Goal: Understand process/instructions: Learn how to perform a task or action

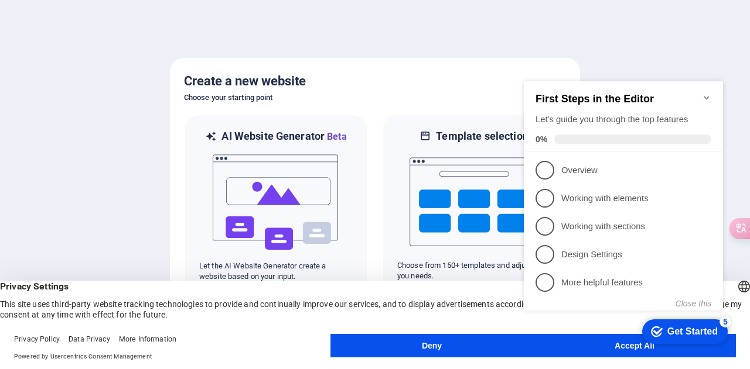
click at [704, 93] on icon "Minimize checklist" at bounding box center [705, 97] width 9 height 9
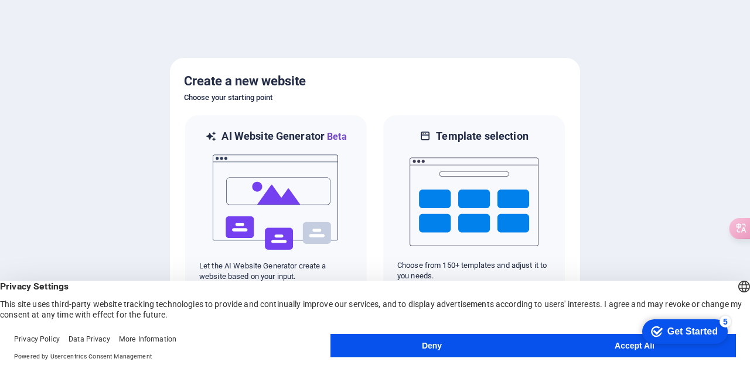
click at [735, 290] on div "English Deutsch" at bounding box center [743, 288] width 16 height 19
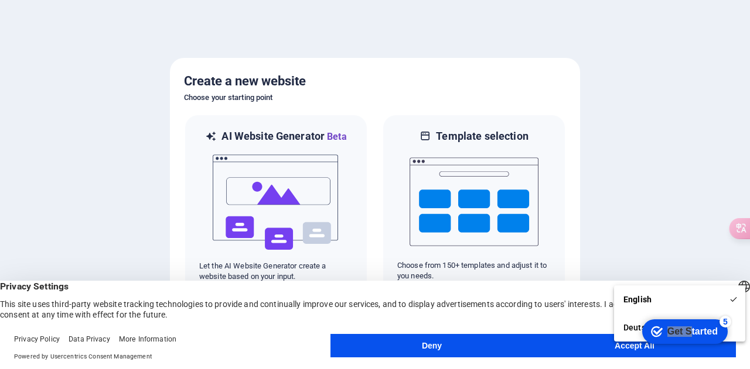
drag, startPoint x: 686, startPoint y: 334, endPoint x: 703, endPoint y: 272, distance: 64.4
click at [703, 314] on html "checkmark Get Started 5 First Steps in the Editor Let's guide you through the t…" at bounding box center [682, 331] width 100 height 35
click at [663, 207] on div at bounding box center [375, 184] width 750 height 369
click at [440, 346] on button "Deny" at bounding box center [431, 345] width 203 height 23
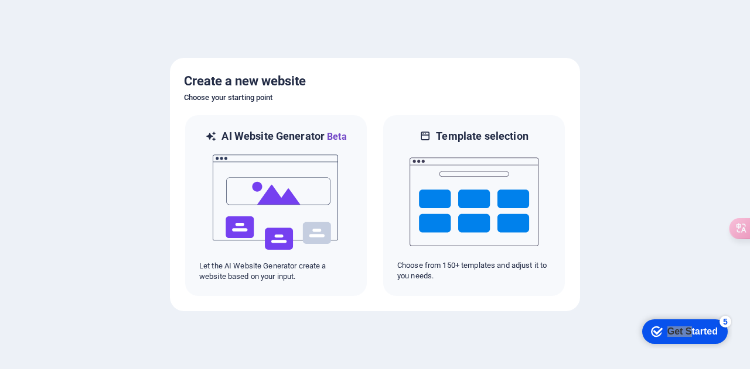
click at [672, 283] on div at bounding box center [375, 184] width 750 height 369
click at [678, 334] on div "Get Started" at bounding box center [692, 332] width 50 height 11
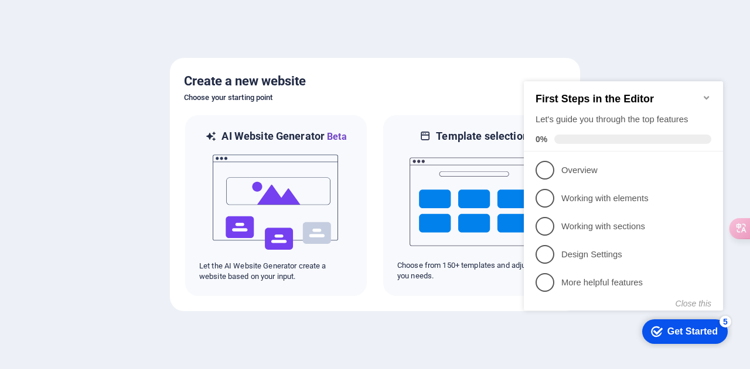
click at [49, 218] on div at bounding box center [375, 184] width 750 height 369
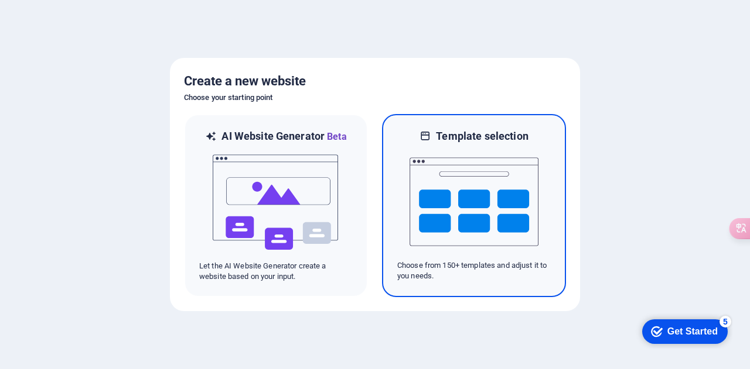
click at [446, 202] on img at bounding box center [473, 201] width 129 height 117
